Goal: Task Accomplishment & Management: Manage account settings

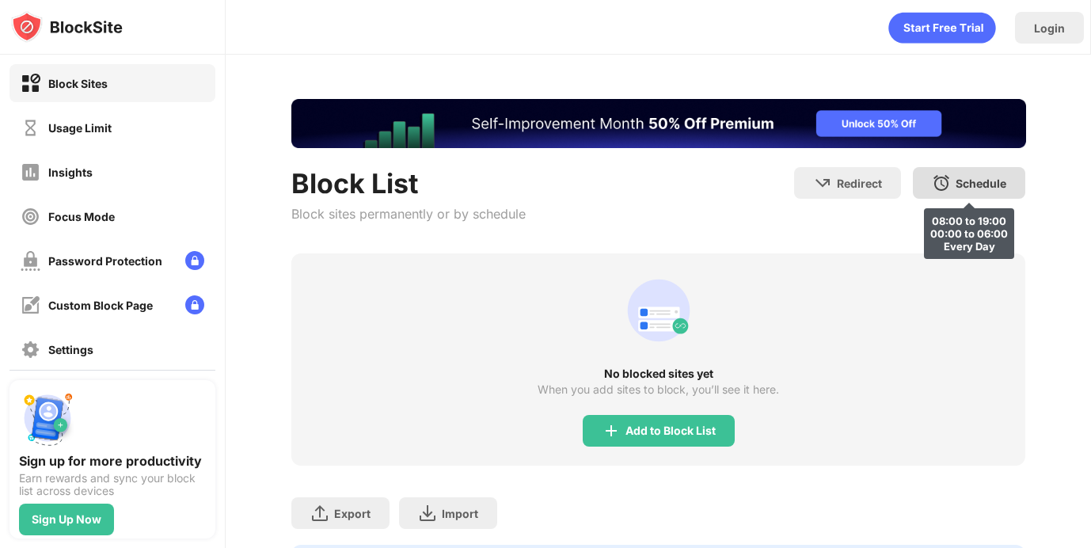
click at [954, 183] on div "Schedule 08:00 to 19:00 00:00 to 06:00 Every Day" at bounding box center [969, 183] width 112 height 32
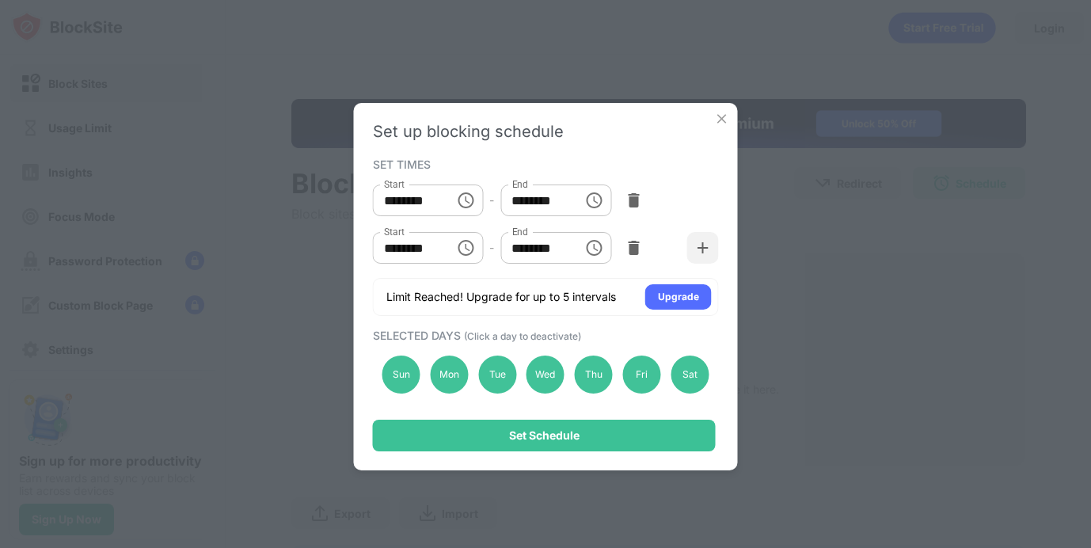
click at [717, 117] on img at bounding box center [722, 119] width 16 height 16
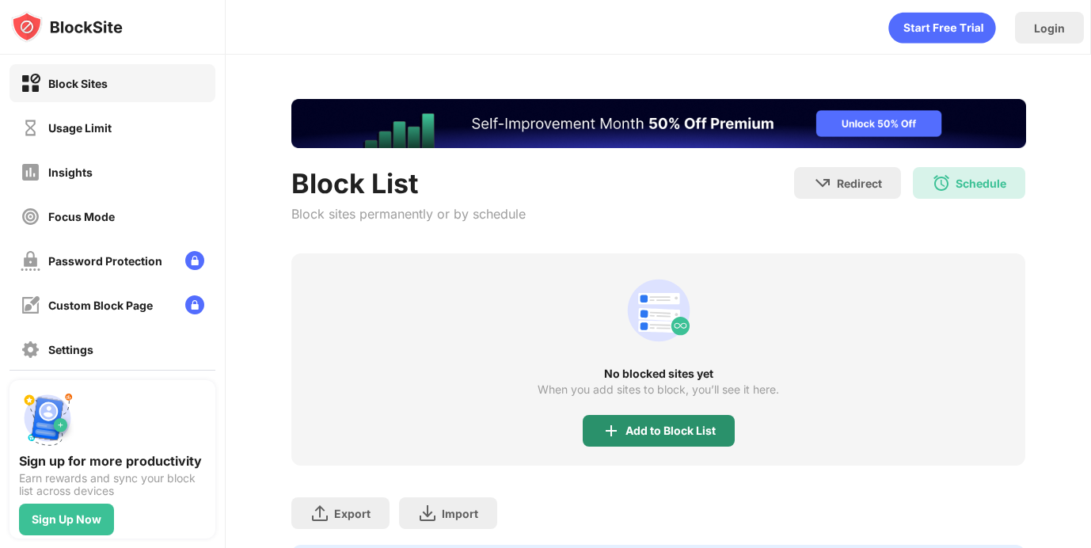
click at [693, 429] on div "Add to Block List" at bounding box center [670, 430] width 90 height 13
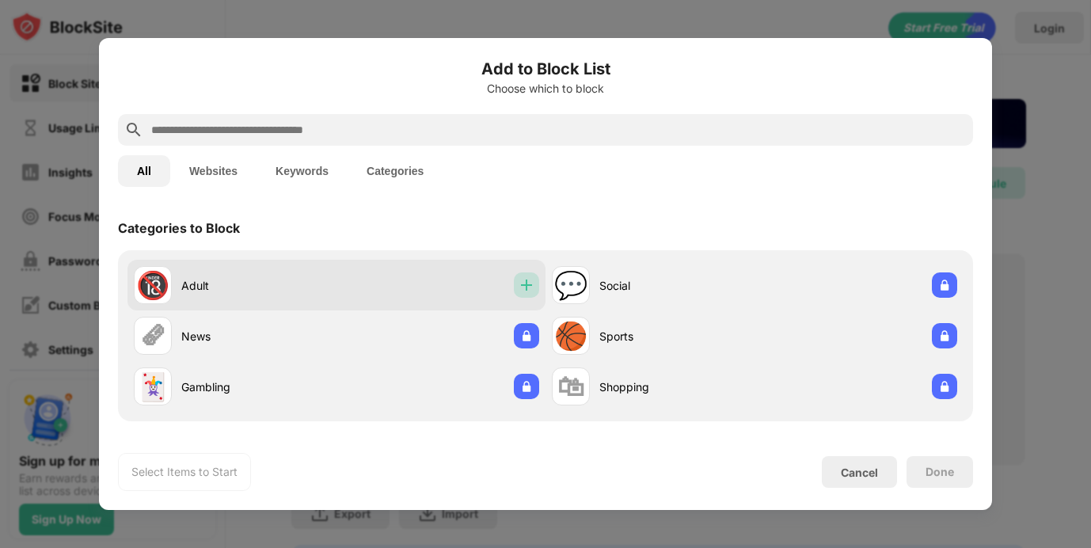
click at [529, 285] on img at bounding box center [527, 285] width 16 height 16
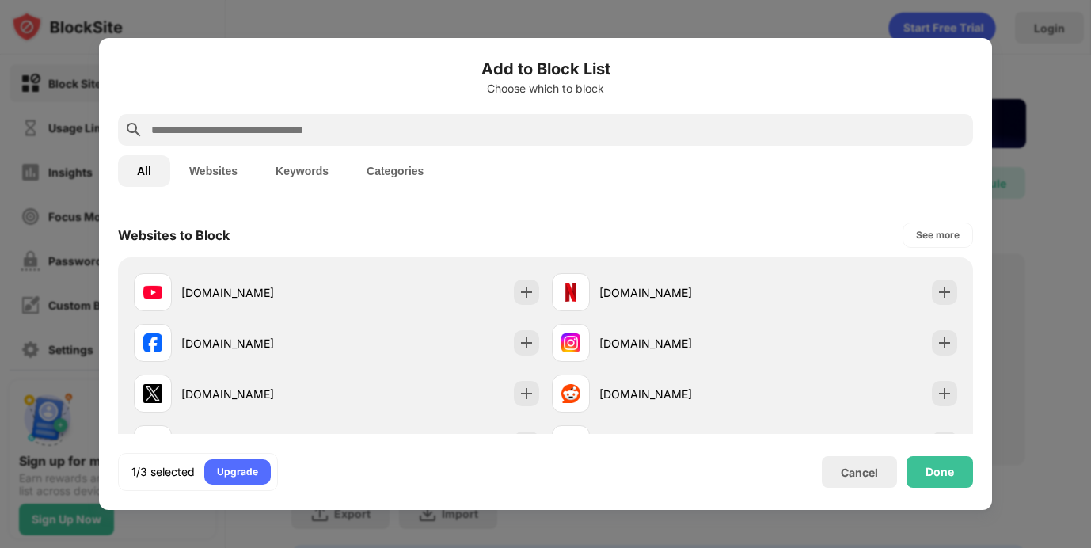
scroll to position [213, 0]
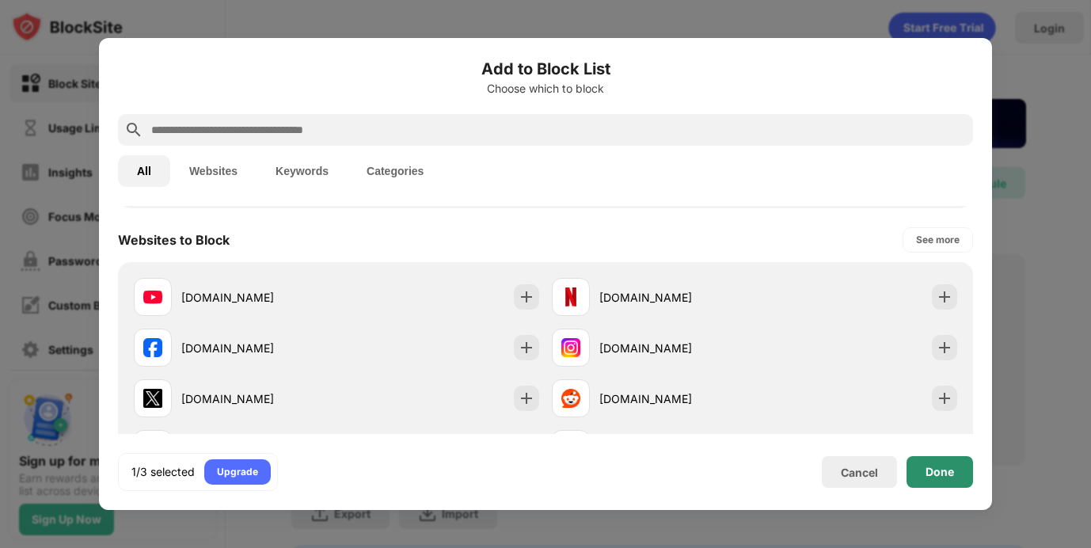
click at [937, 462] on div "Done" at bounding box center [940, 472] width 67 height 32
